Goal: Task Accomplishment & Management: Use online tool/utility

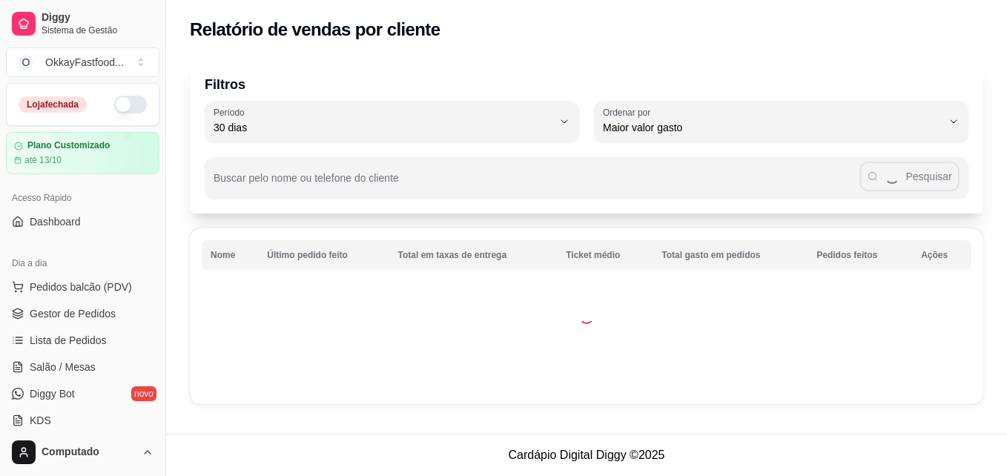
select select "30"
select select "HIGHEST_TOTAL_SPENT_WITH_ORDERS"
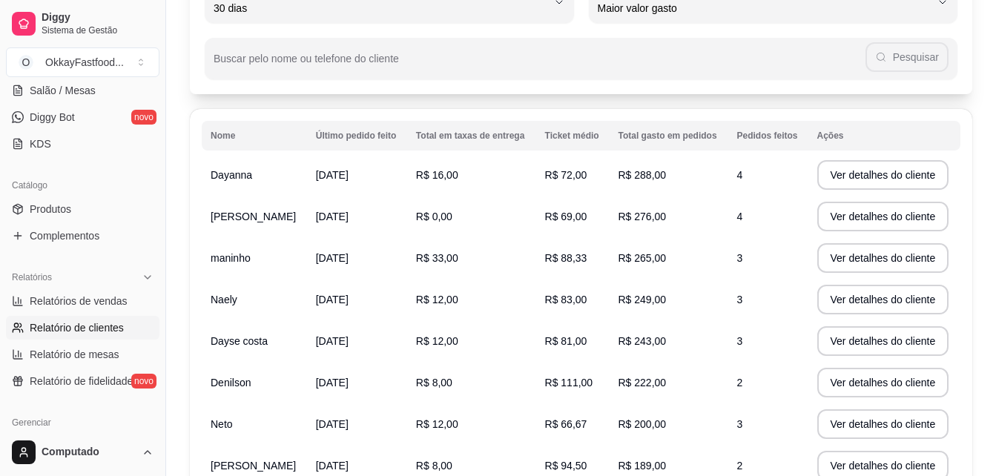
scroll to position [122, 0]
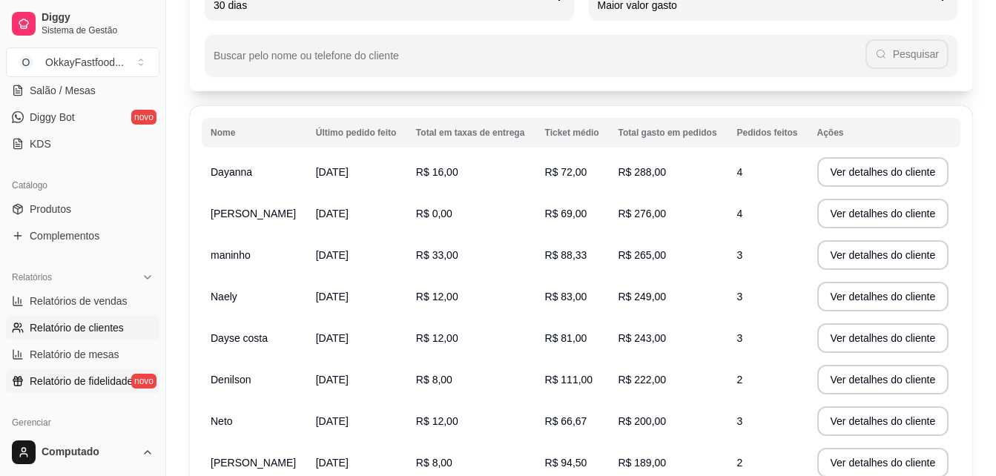
click at [73, 377] on span "Relatório de fidelidade" at bounding box center [81, 381] width 103 height 15
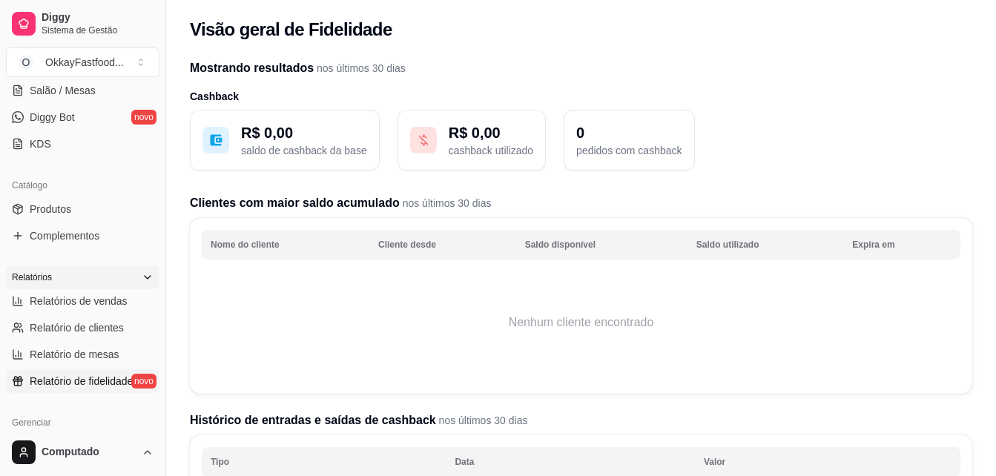
click at [142, 271] on icon at bounding box center [148, 277] width 12 height 12
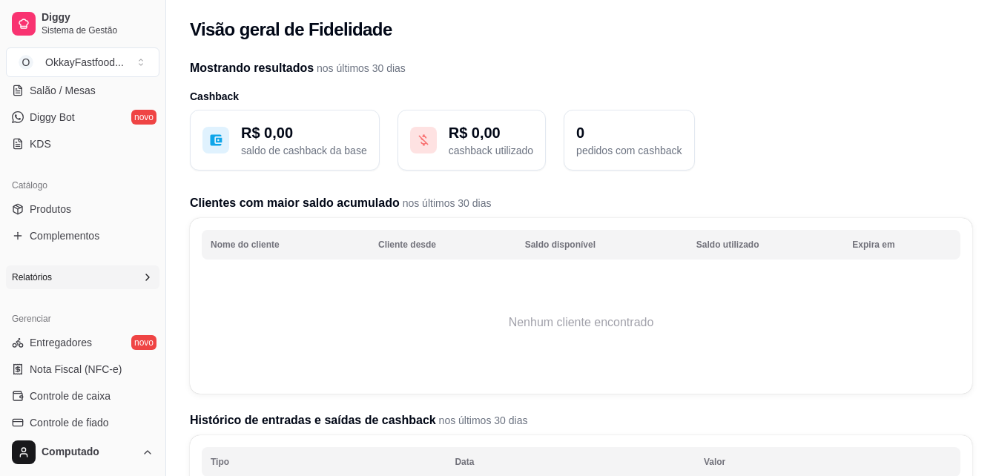
click at [142, 271] on icon at bounding box center [148, 277] width 12 height 12
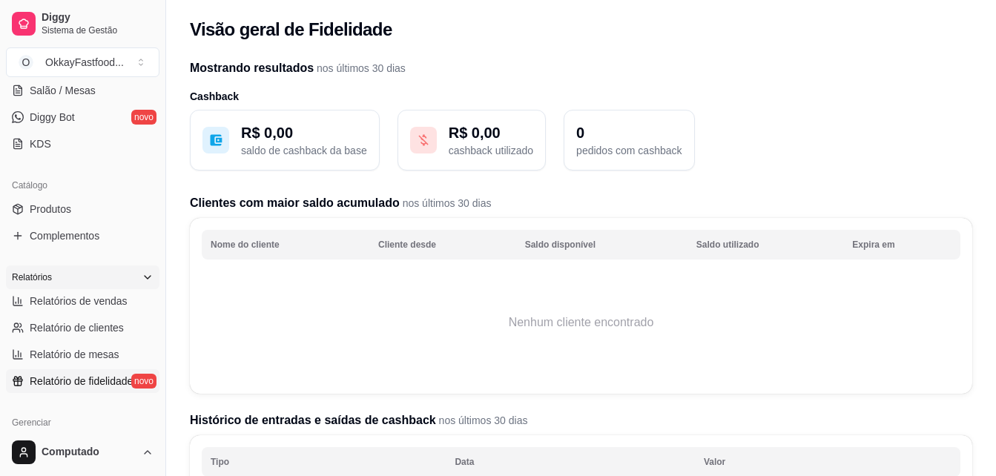
click at [142, 271] on icon at bounding box center [148, 277] width 12 height 12
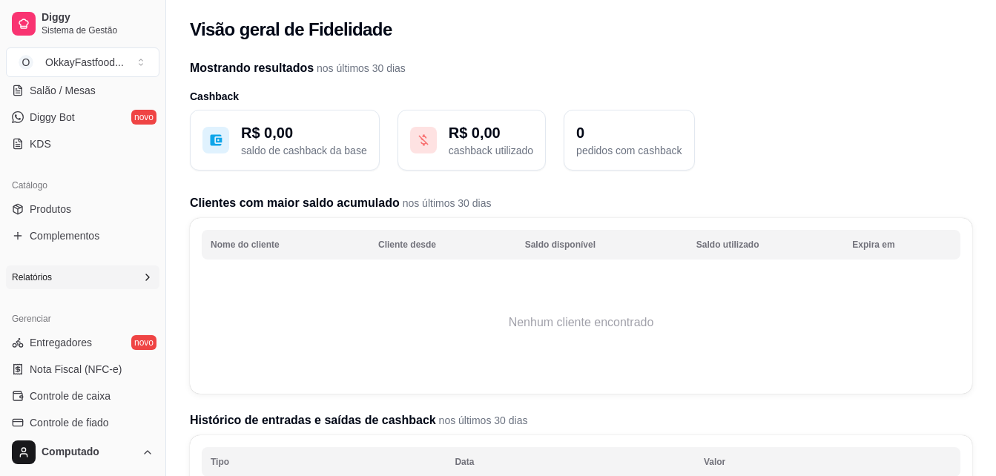
click at [142, 271] on icon at bounding box center [148, 277] width 12 height 12
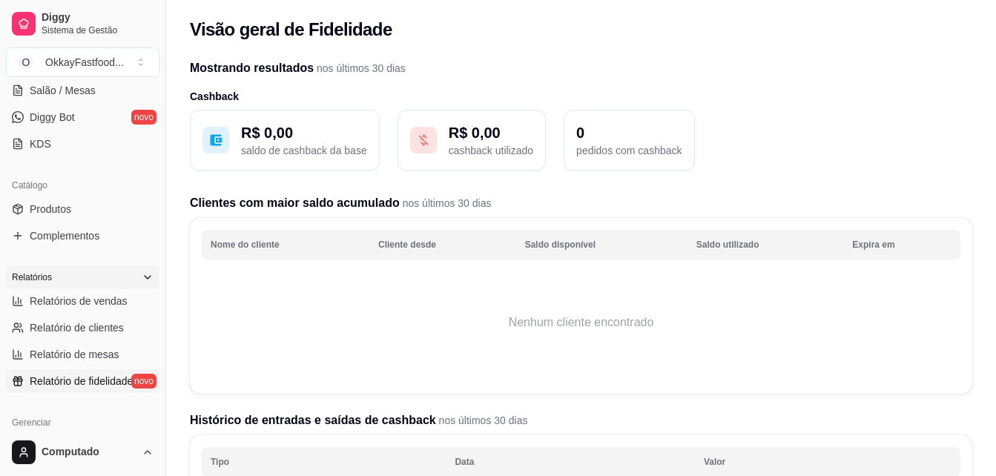
click at [142, 271] on icon at bounding box center [148, 277] width 12 height 12
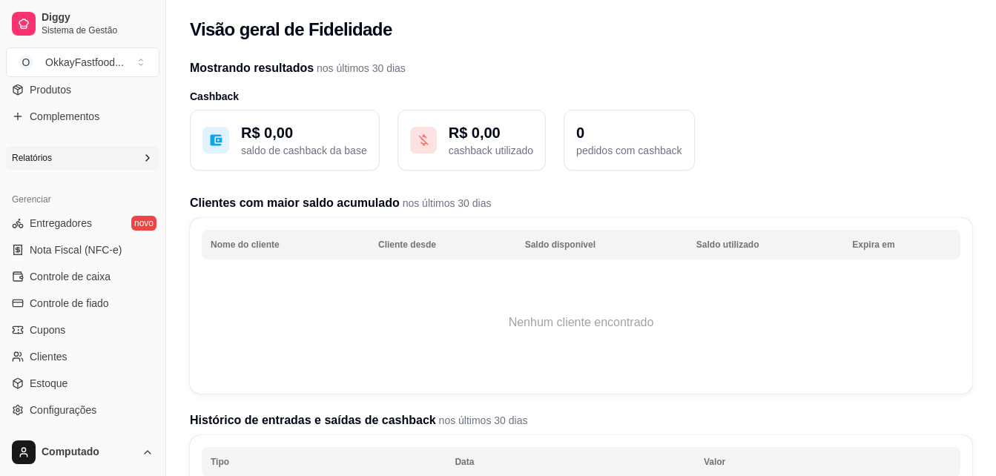
scroll to position [386, 0]
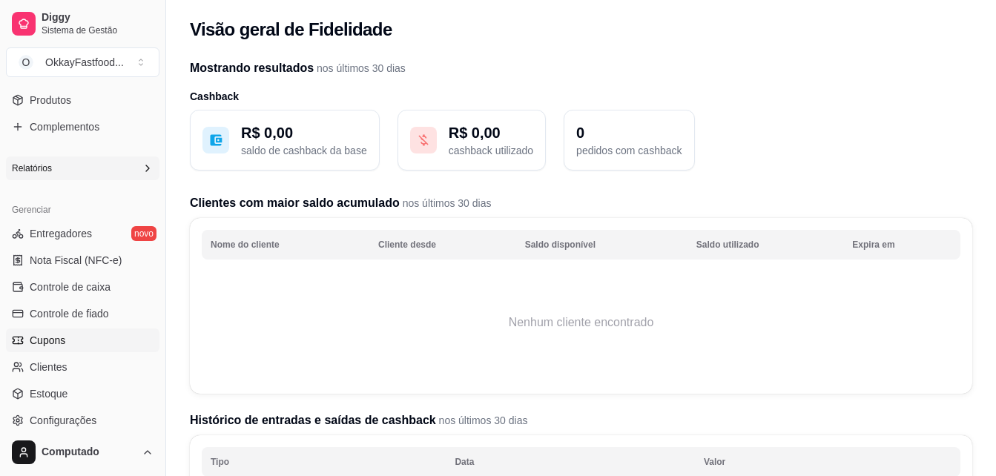
click at [64, 343] on span "Cupons" at bounding box center [48, 340] width 36 height 15
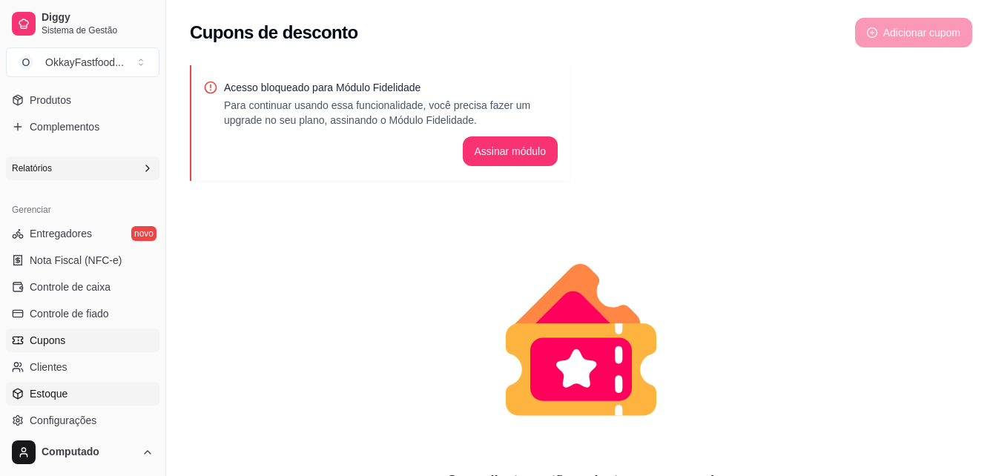
click at [58, 393] on span "Estoque" at bounding box center [49, 393] width 38 height 15
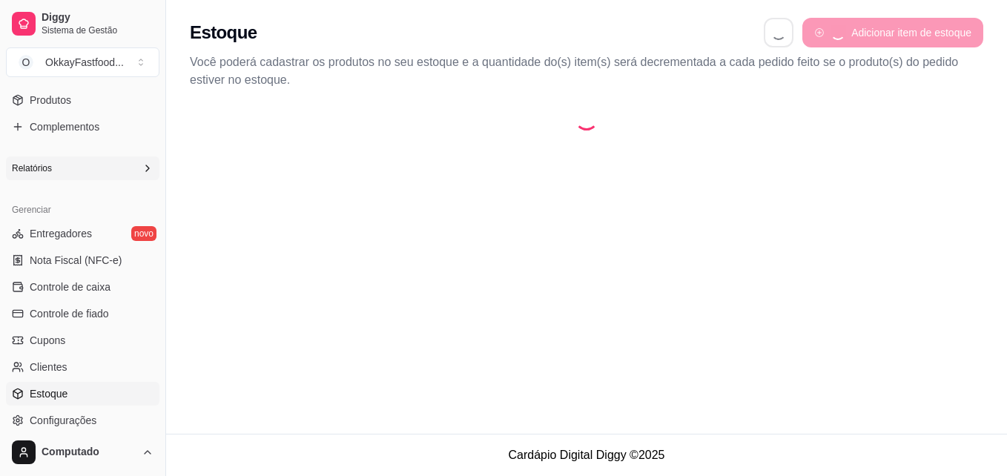
select select "QUANTITY_ORDER"
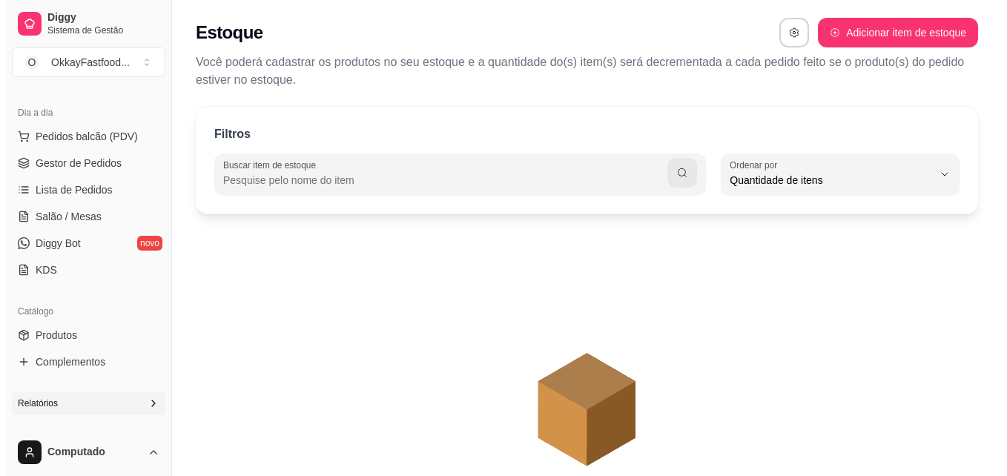
scroll to position [146, 0]
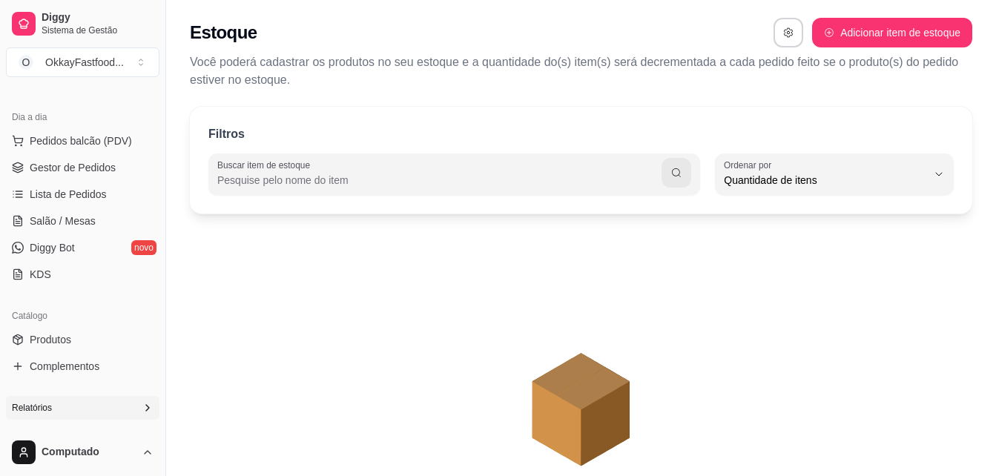
click at [104, 208] on ul "Pedidos balcão (PDV) Gestor de Pedidos Lista de Pedidos Salão / Mesas Diggy Bot…" at bounding box center [83, 207] width 154 height 157
click at [100, 216] on link "Salão / Mesas" at bounding box center [83, 221] width 154 height 24
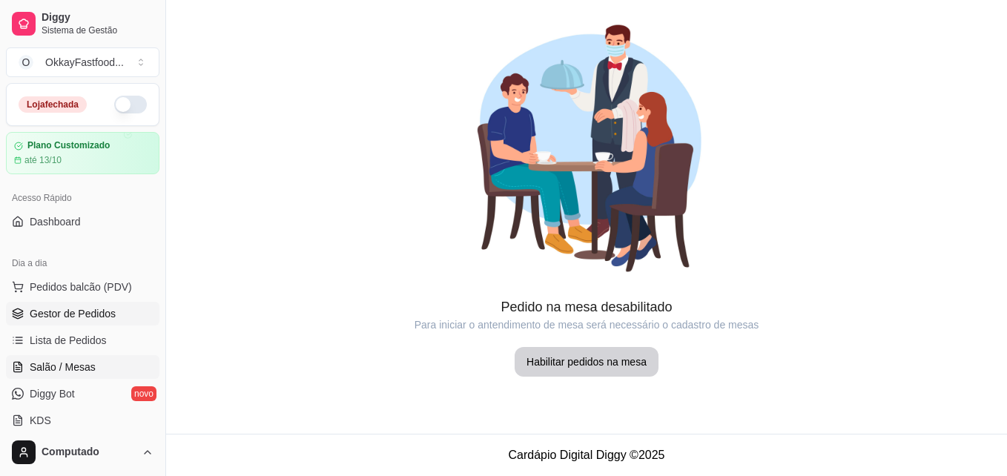
click at [67, 313] on span "Gestor de Pedidos" at bounding box center [73, 313] width 86 height 15
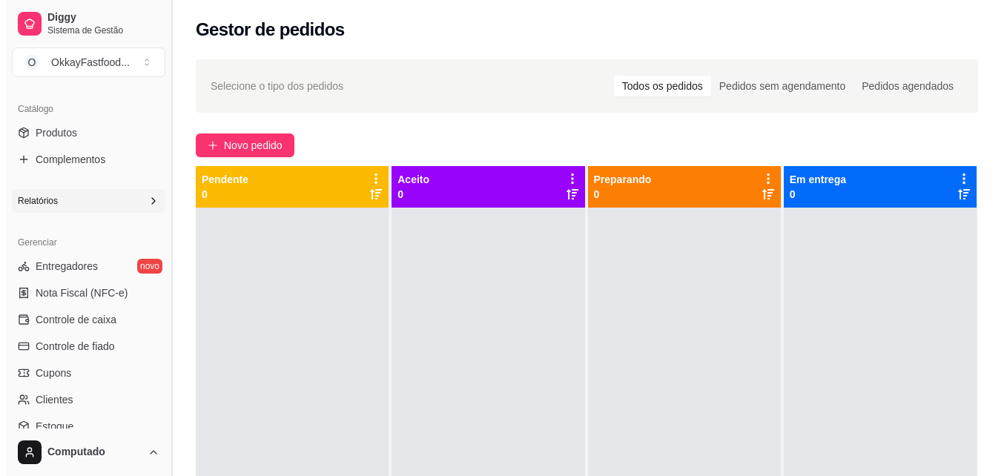
scroll to position [357, 0]
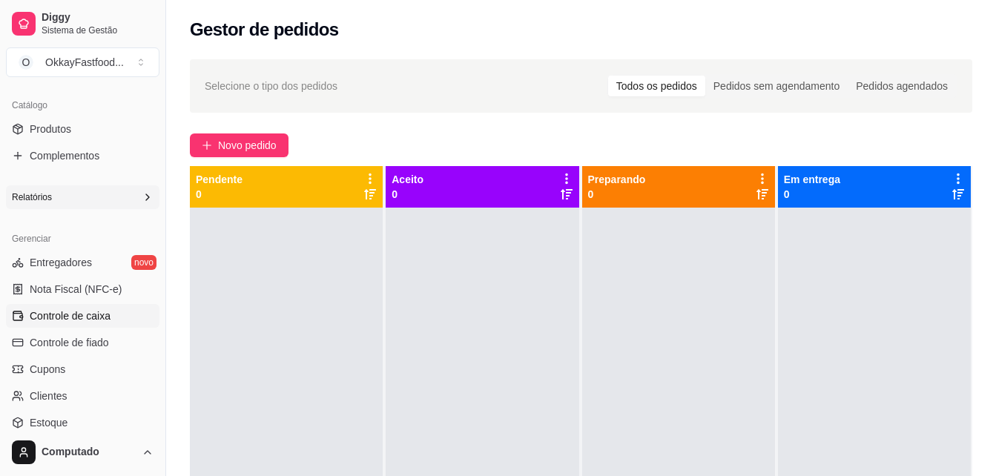
click at [105, 314] on span "Controle de caixa" at bounding box center [70, 316] width 81 height 15
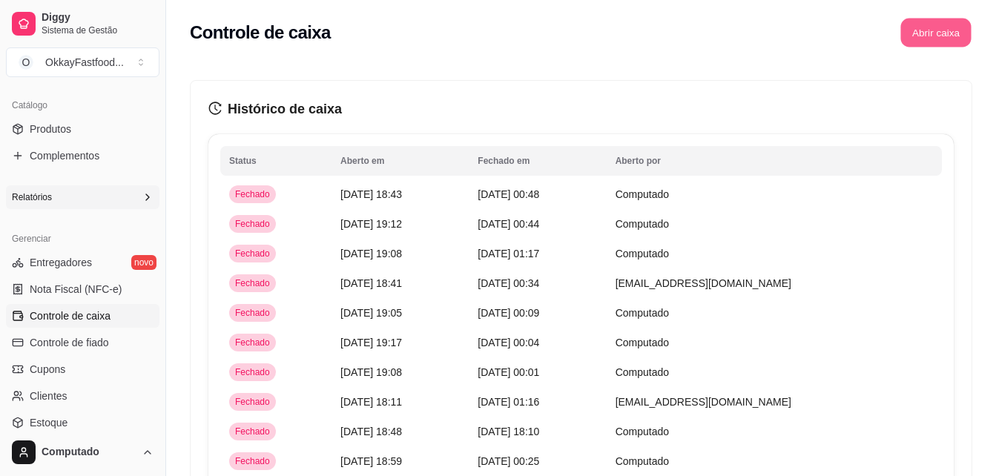
click at [929, 32] on button "Abrir caixa" at bounding box center [935, 33] width 70 height 29
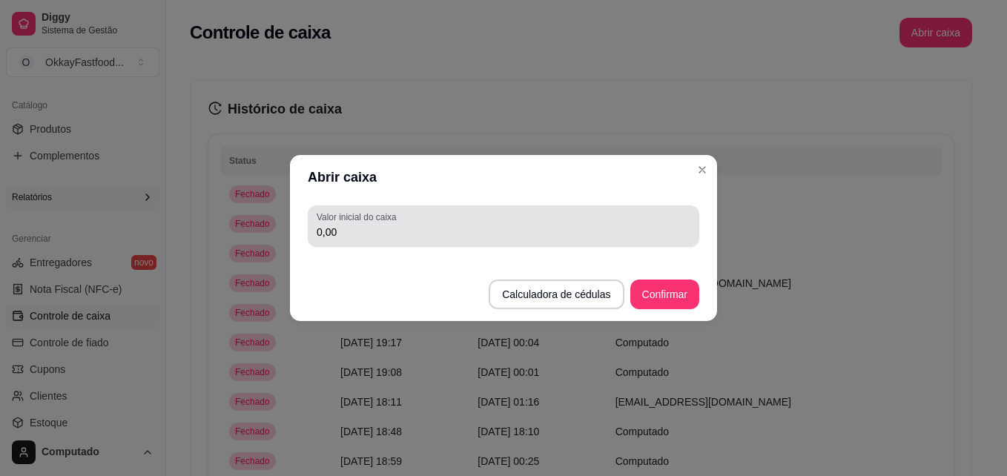
click at [656, 222] on div "0,00" at bounding box center [504, 226] width 374 height 30
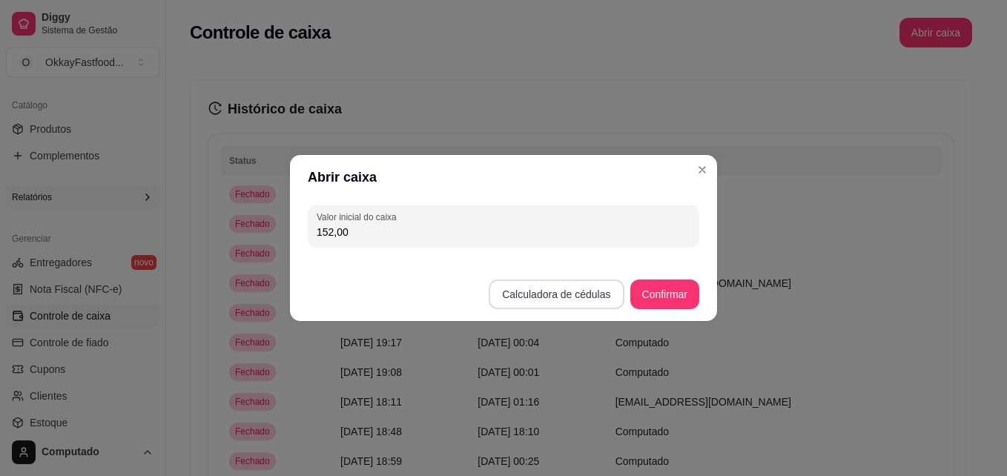
click at [591, 300] on button "Calculadora de cédulas" at bounding box center [556, 295] width 135 height 30
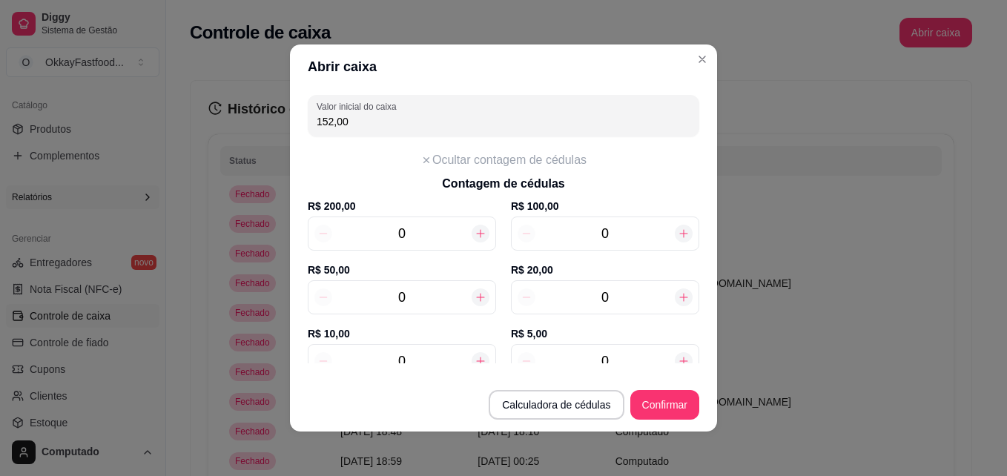
click at [680, 234] on icon at bounding box center [684, 234] width 8 height 8
type input "100,00"
type input "1"
click at [475, 296] on icon at bounding box center [481, 297] width 12 height 12
type input "150,00"
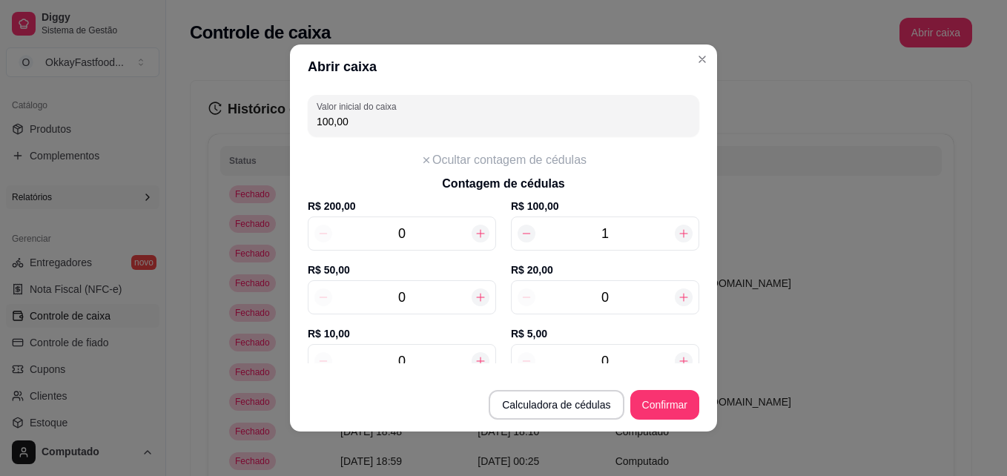
type input "1"
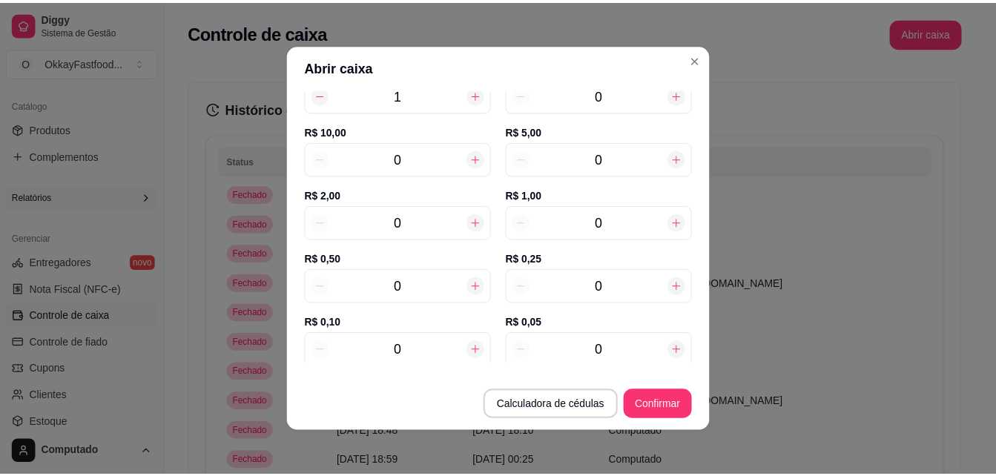
scroll to position [204, 0]
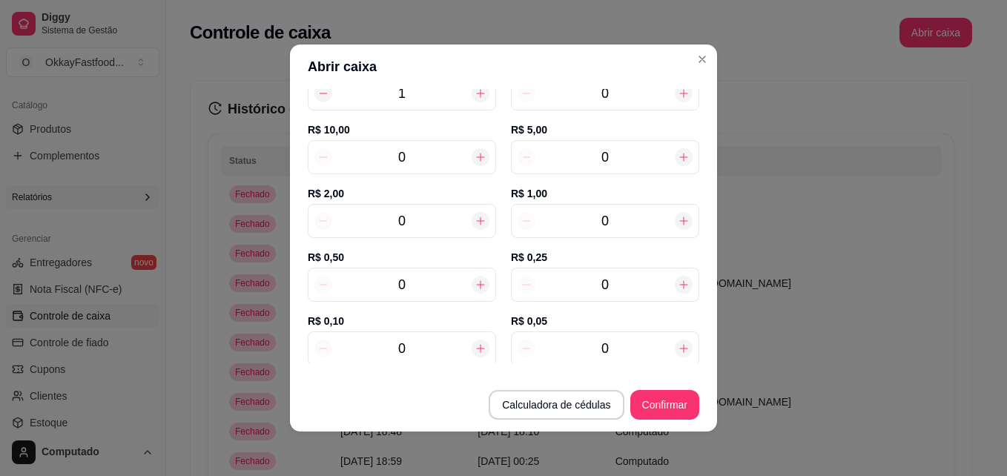
click at [475, 280] on icon at bounding box center [481, 285] width 12 height 12
type input "150,50"
type input "1"
click at [475, 280] on icon at bounding box center [481, 285] width 12 height 12
type input "151,00"
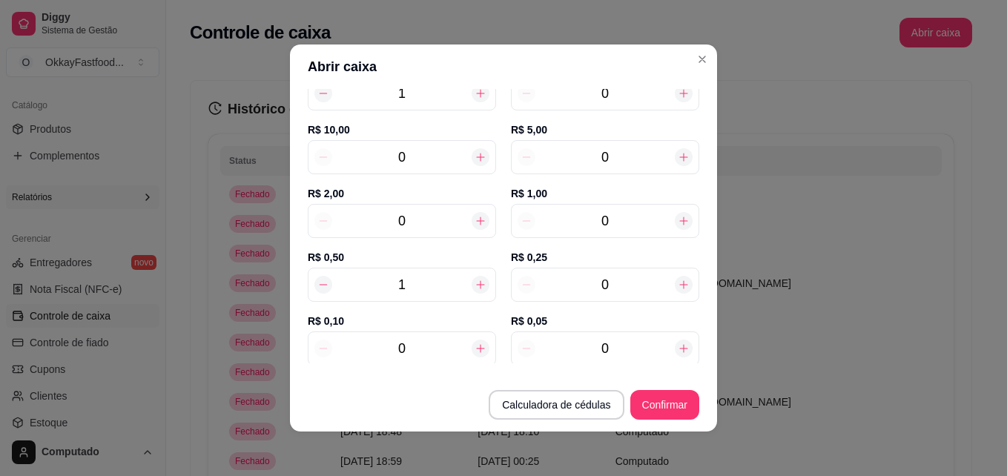
type input "2"
click at [475, 280] on icon at bounding box center [481, 285] width 12 height 12
type input "151,50"
type input "3"
click at [475, 280] on icon at bounding box center [481, 285] width 12 height 12
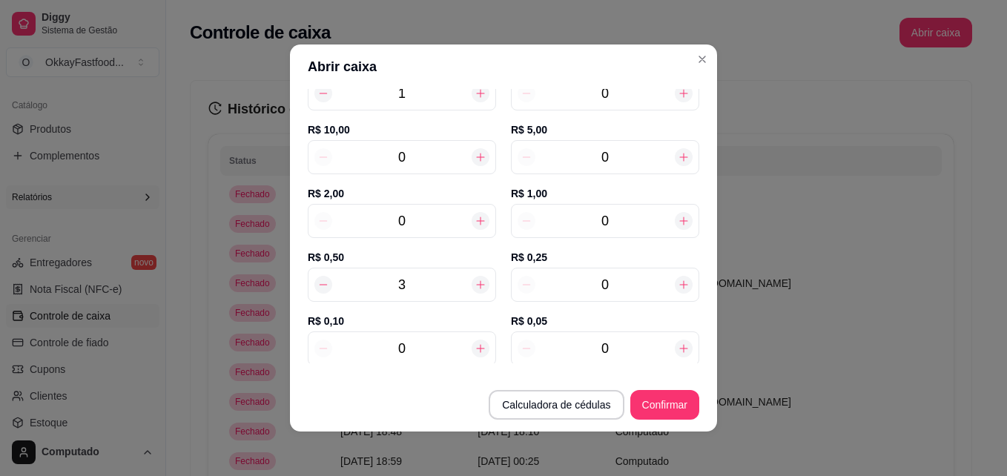
type input "152,00"
type input "4"
click at [641, 405] on button "Confirmar" at bounding box center [664, 405] width 67 height 29
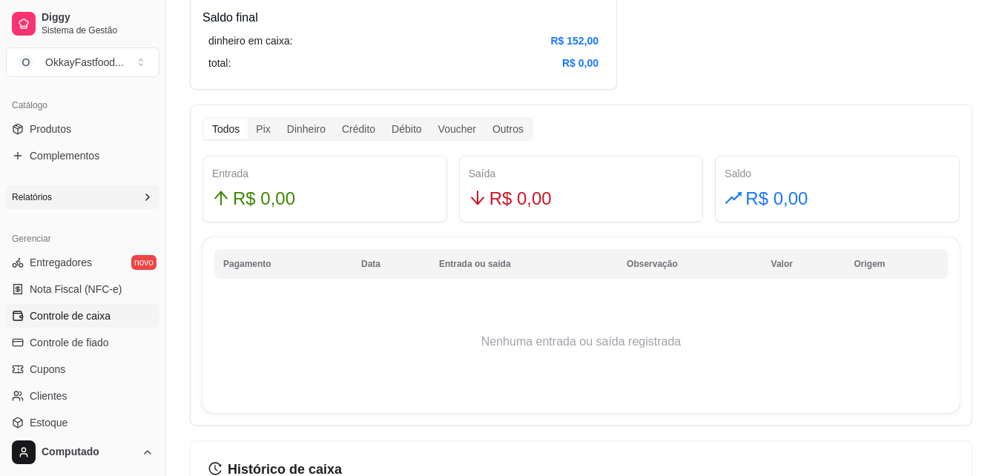
scroll to position [777, 0]
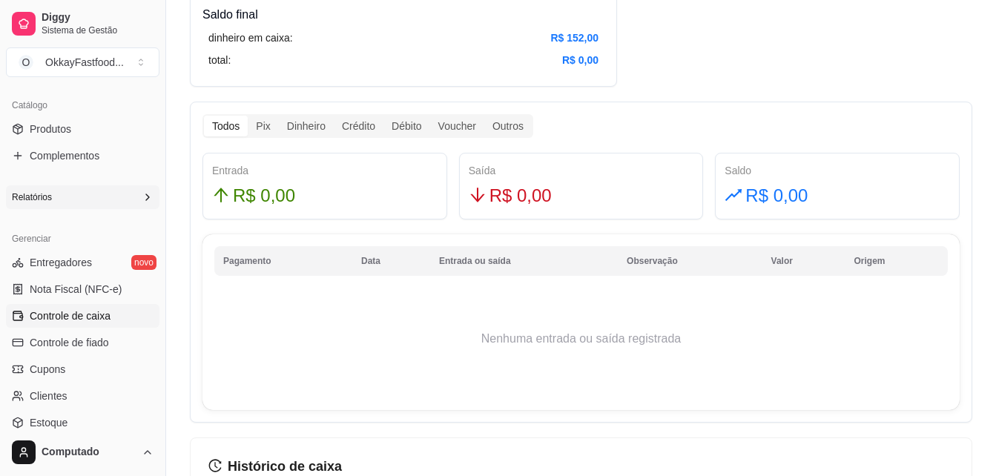
click at [587, 203] on div "R$ 0,00" at bounding box center [581, 196] width 225 height 28
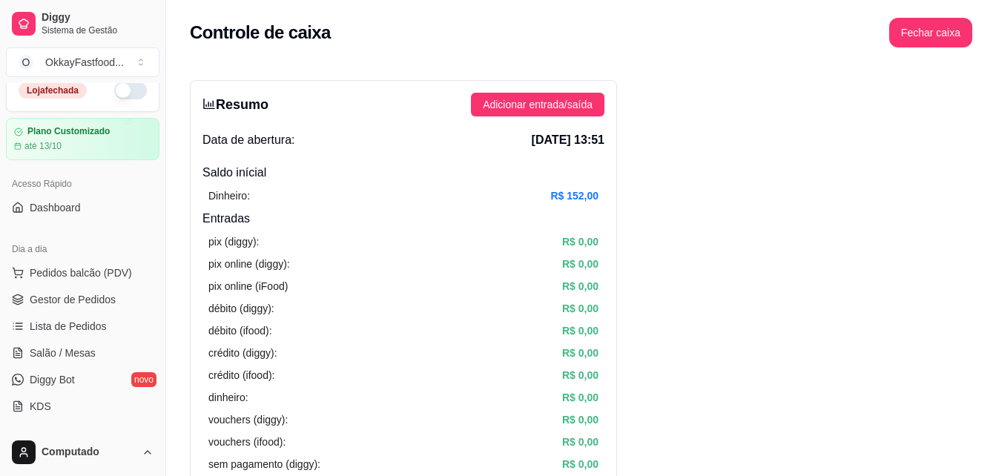
scroll to position [0, 0]
